Goal: Transaction & Acquisition: Purchase product/service

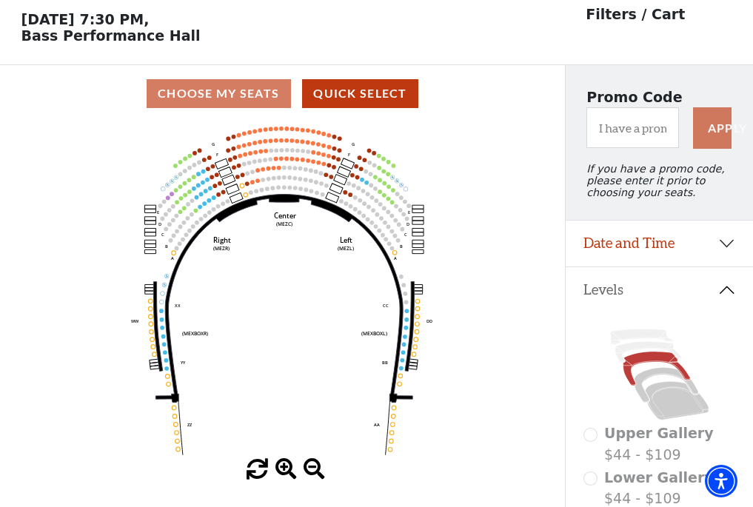
scroll to position [69, 0]
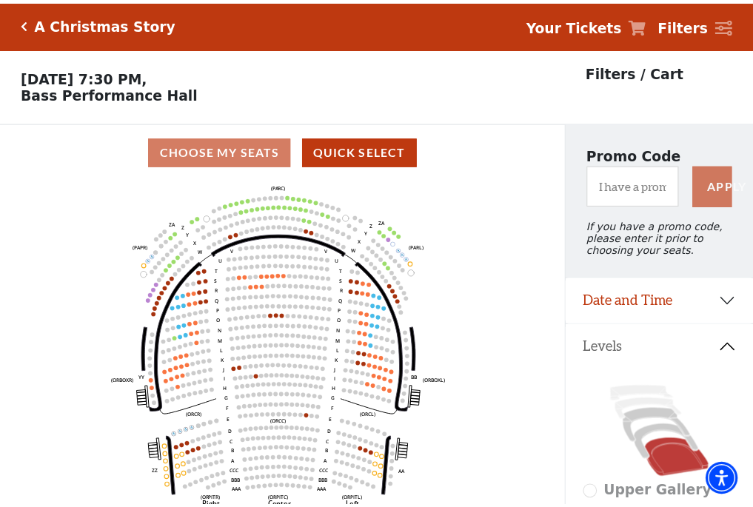
scroll to position [69, 0]
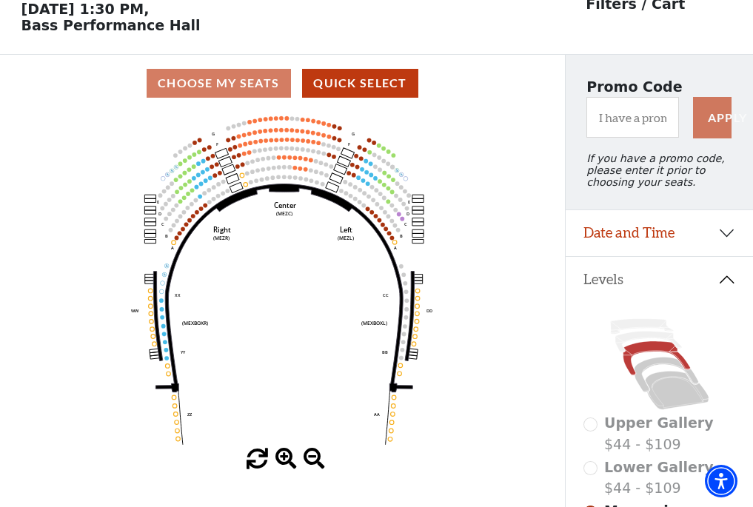
scroll to position [69, 0]
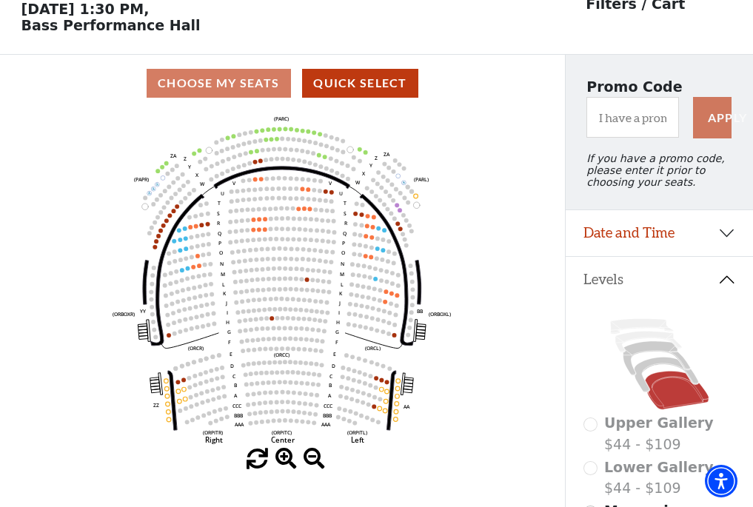
scroll to position [69, 0]
